Goal: Transaction & Acquisition: Book appointment/travel/reservation

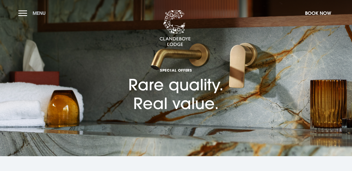
click at [23, 13] on button "Menu" at bounding box center [33, 13] width 30 height 11
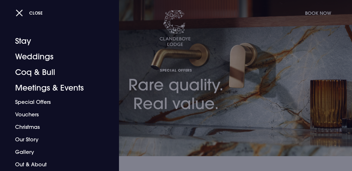
click at [19, 10] on button "Close" at bounding box center [29, 13] width 27 height 11
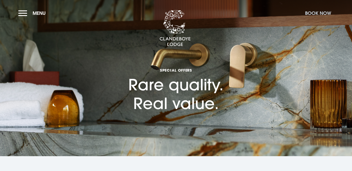
click at [316, 10] on button "Book Now" at bounding box center [317, 13] width 31 height 11
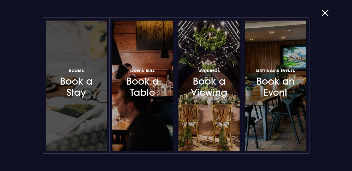
click at [71, 83] on h3 "Rooms Book a Stay" at bounding box center [76, 83] width 41 height 31
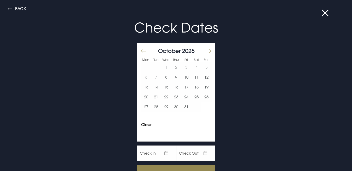
click at [205, 49] on button "Move forward to switch to the next month." at bounding box center [208, 51] width 6 height 11
click at [201, 75] on button "11" at bounding box center [206, 77] width 10 height 10
click at [162, 85] on button "14" at bounding box center [166, 87] width 10 height 10
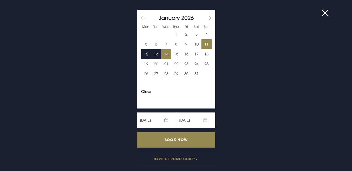
scroll to position [41, 0]
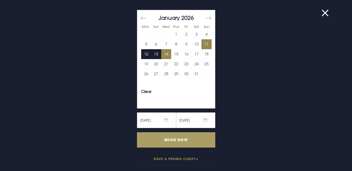
click at [179, 138] on input "Book Now" at bounding box center [176, 139] width 78 height 15
